Goal: Task Accomplishment & Management: Use online tool/utility

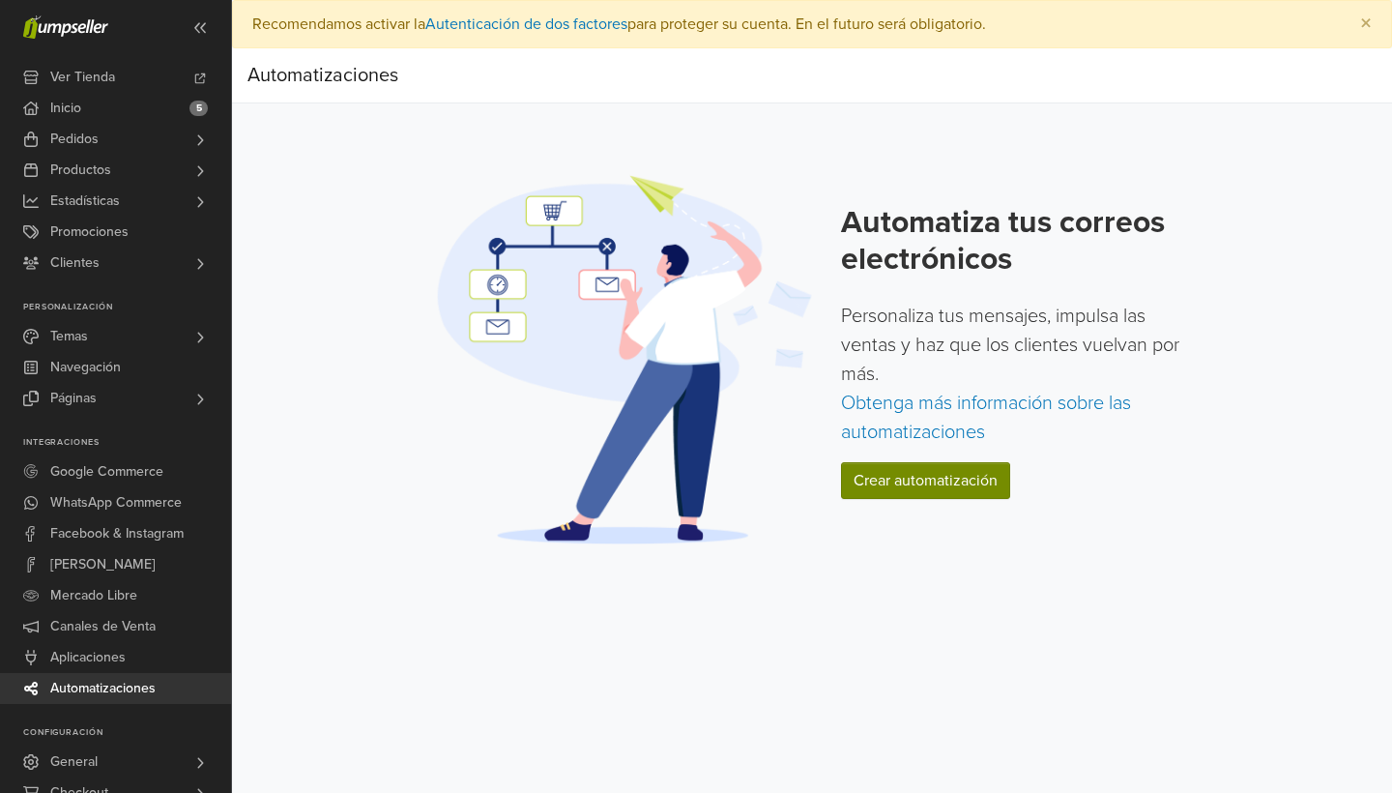
click at [909, 475] on link "Crear automatización" at bounding box center [925, 480] width 169 height 37
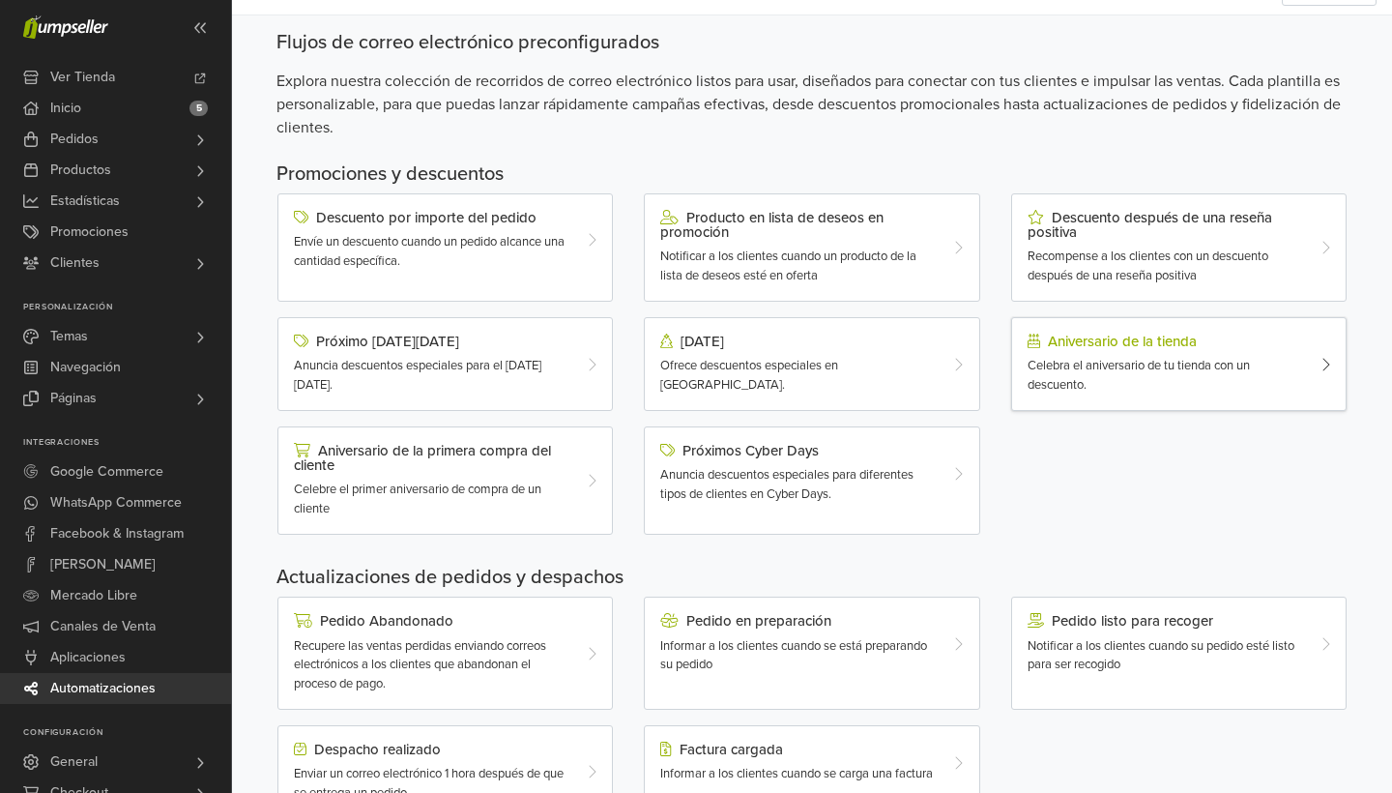
scroll to position [88, 1]
click at [1135, 381] on div "Celebra el aniversario de tu tienda con un descuento." at bounding box center [1166, 376] width 276 height 38
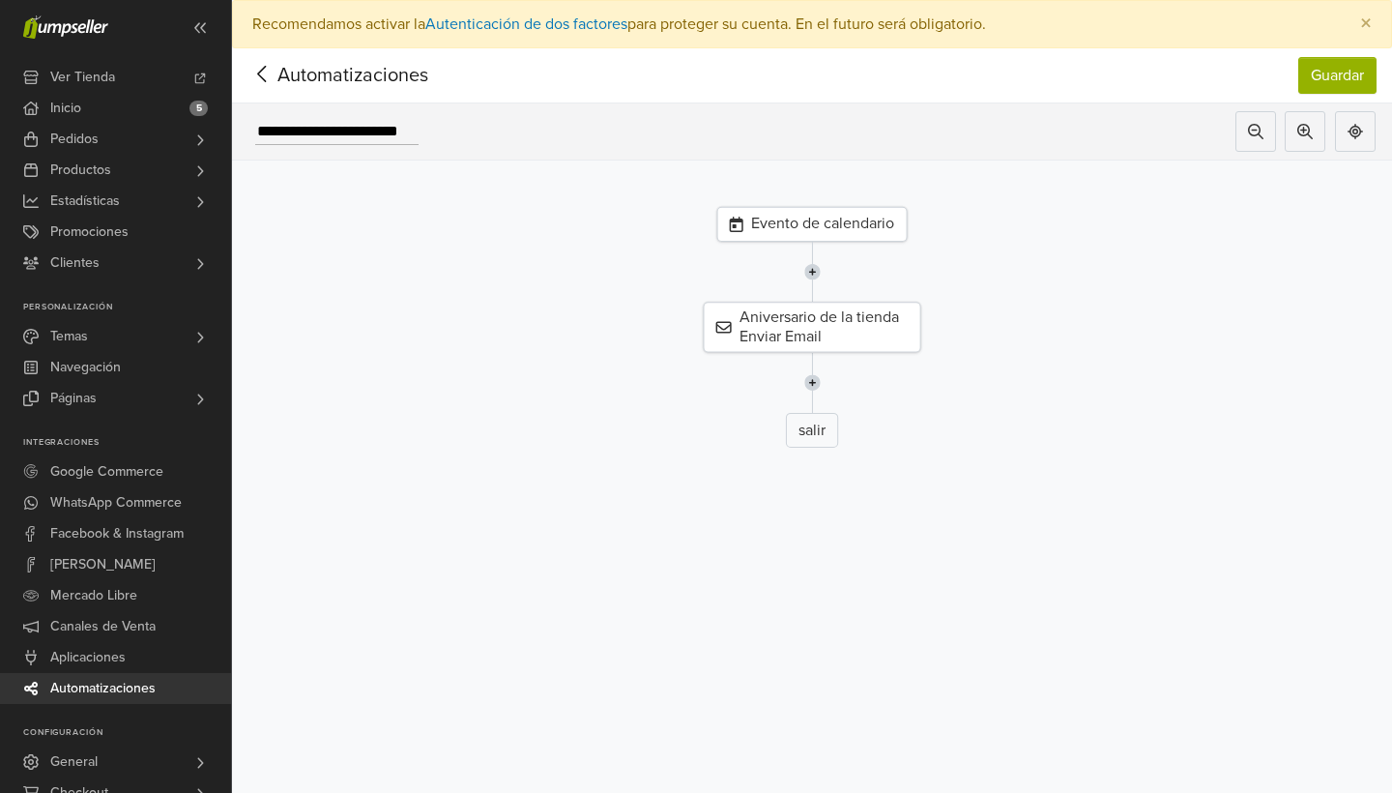
click at [829, 226] on div "Evento de calendario" at bounding box center [812, 224] width 190 height 35
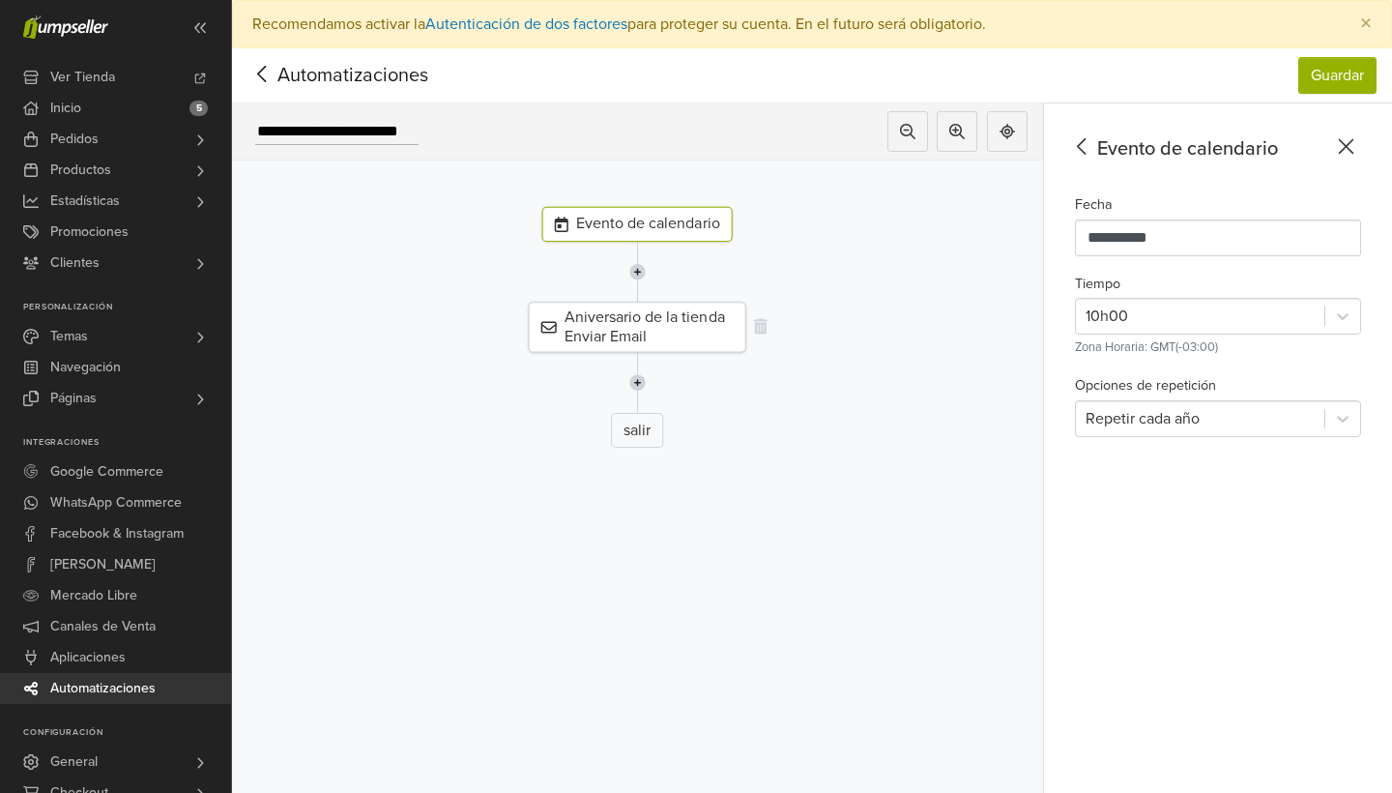
click at [637, 331] on div "Aniversario de la tienda Enviar Email" at bounding box center [638, 327] width 218 height 51
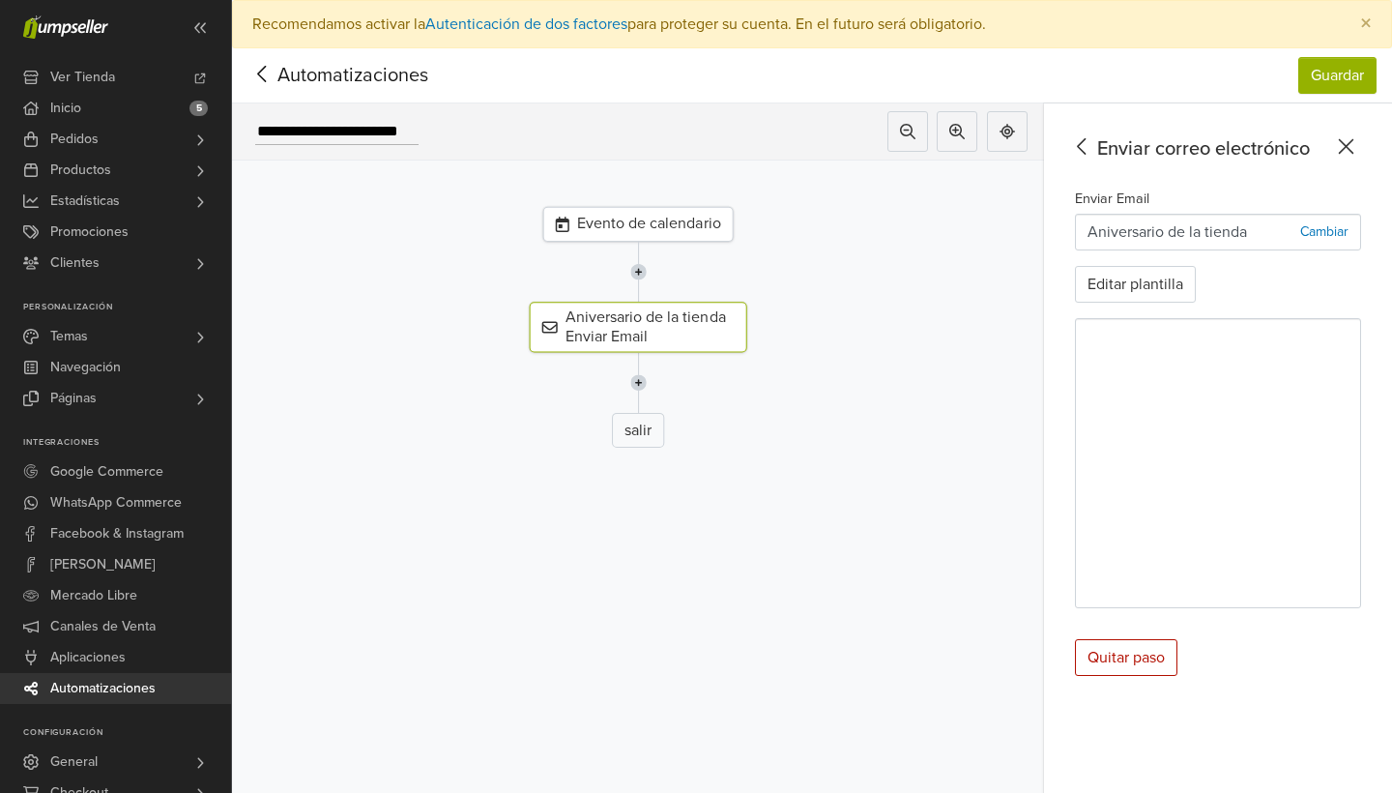
click at [1350, 142] on icon at bounding box center [1346, 146] width 30 height 24
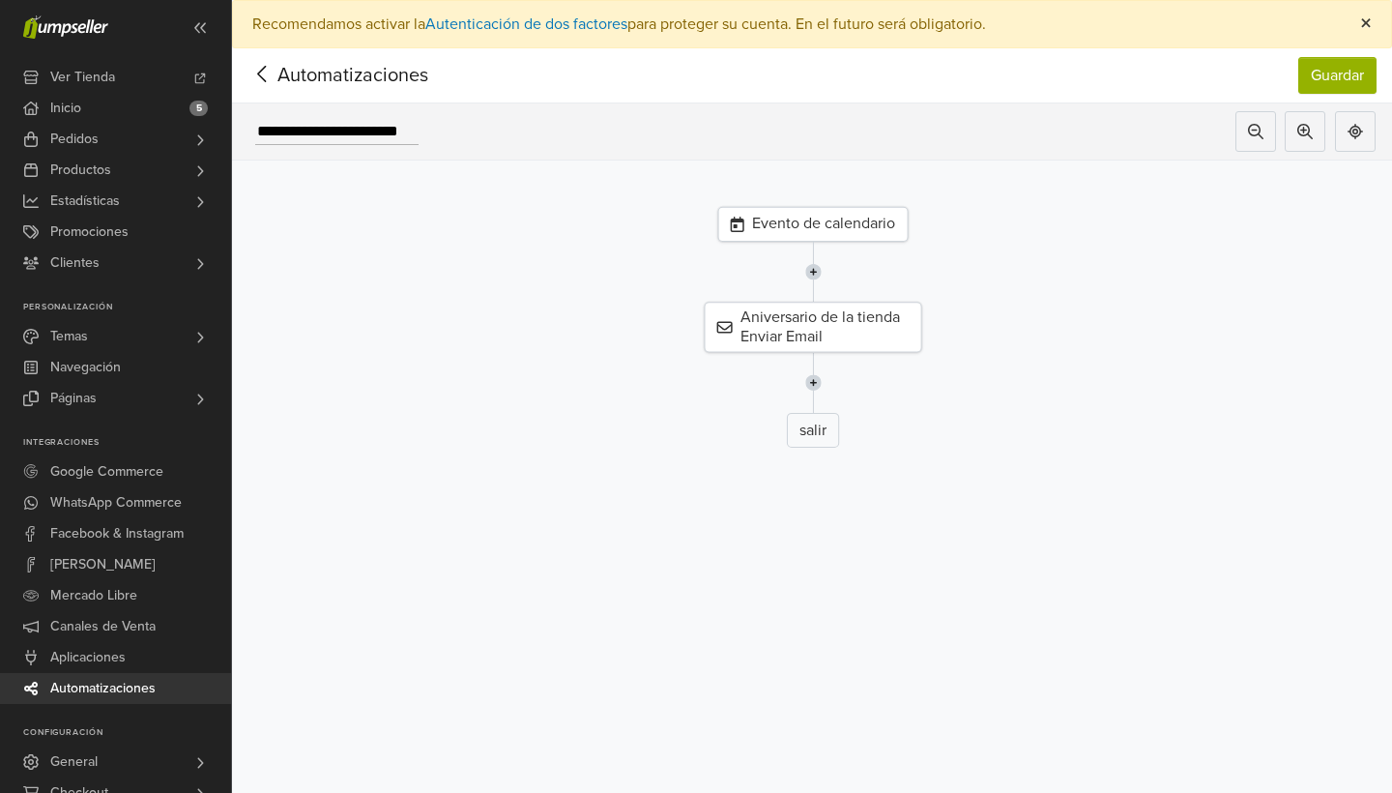
click at [1365, 22] on span "×" at bounding box center [1366, 24] width 12 height 28
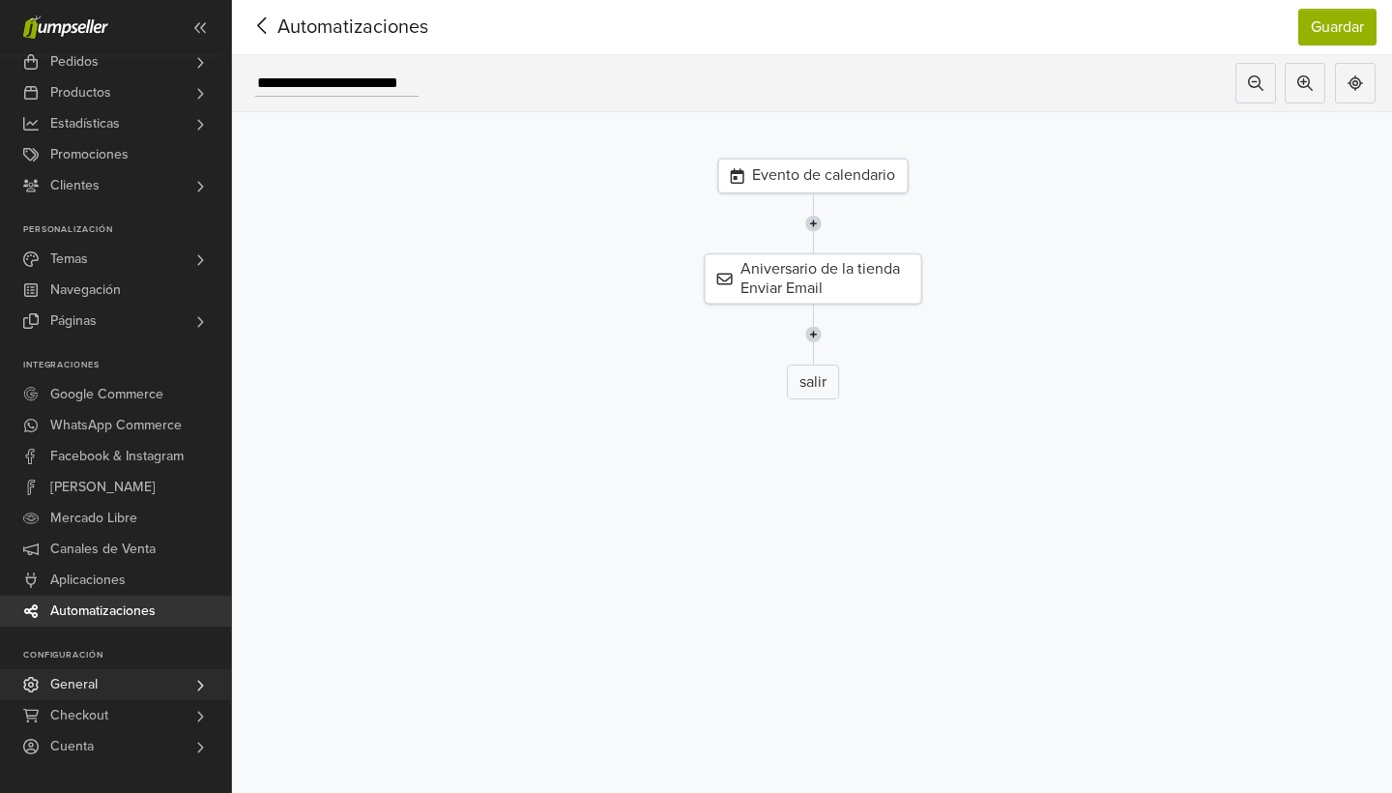
click at [67, 692] on span "General" at bounding box center [73, 684] width 47 height 31
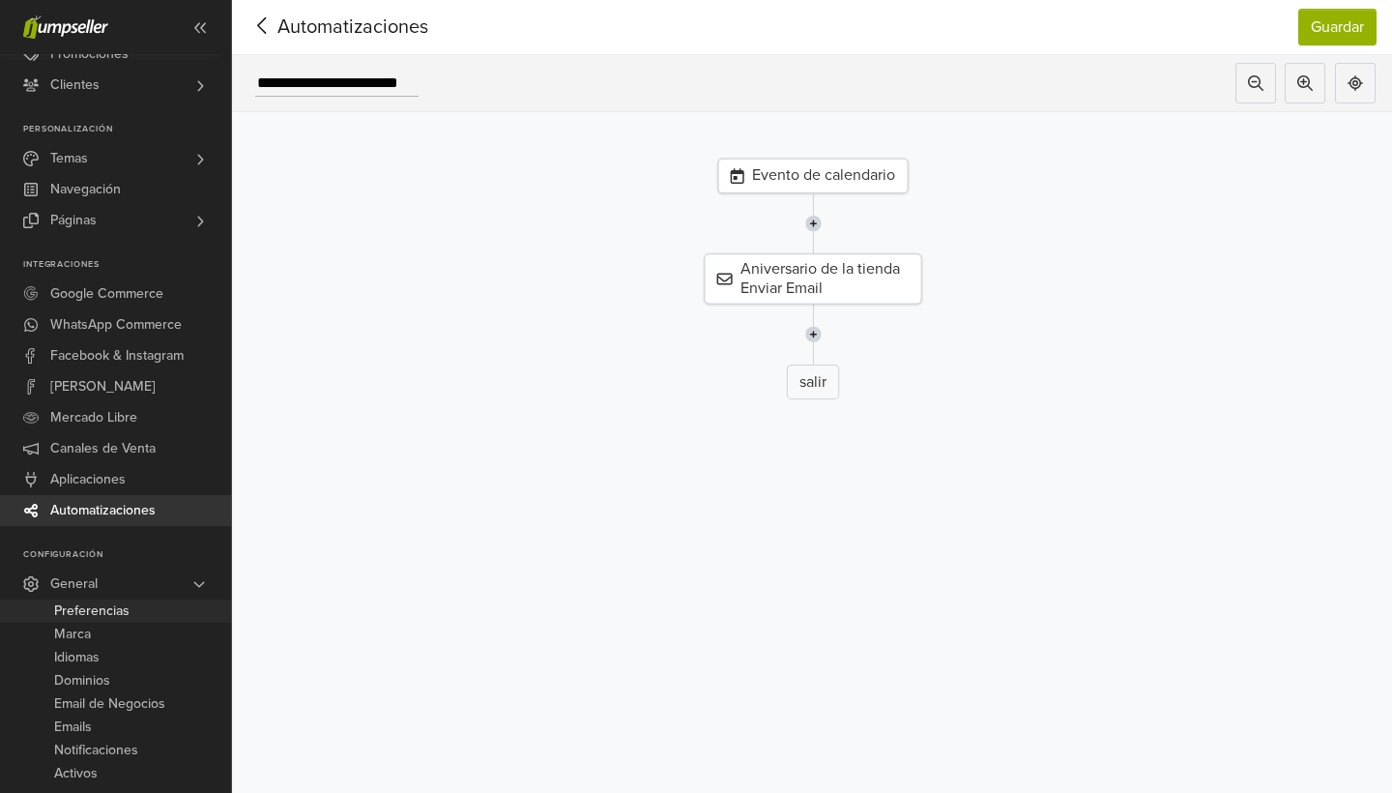
click at [93, 604] on span "Preferencias" at bounding box center [91, 610] width 75 height 23
